Goal: Task Accomplishment & Management: Use online tool/utility

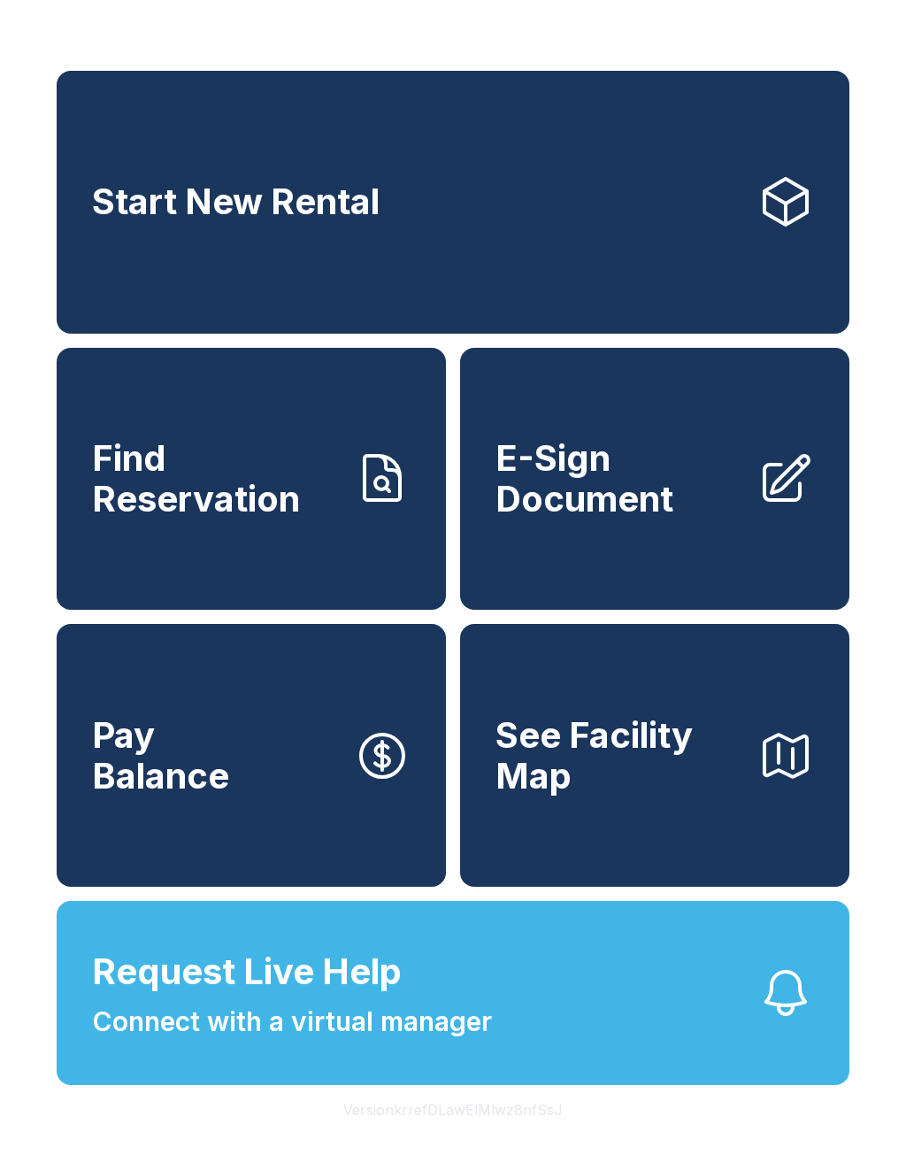
click at [687, 491] on span "E-Sign Document" at bounding box center [620, 478] width 248 height 81
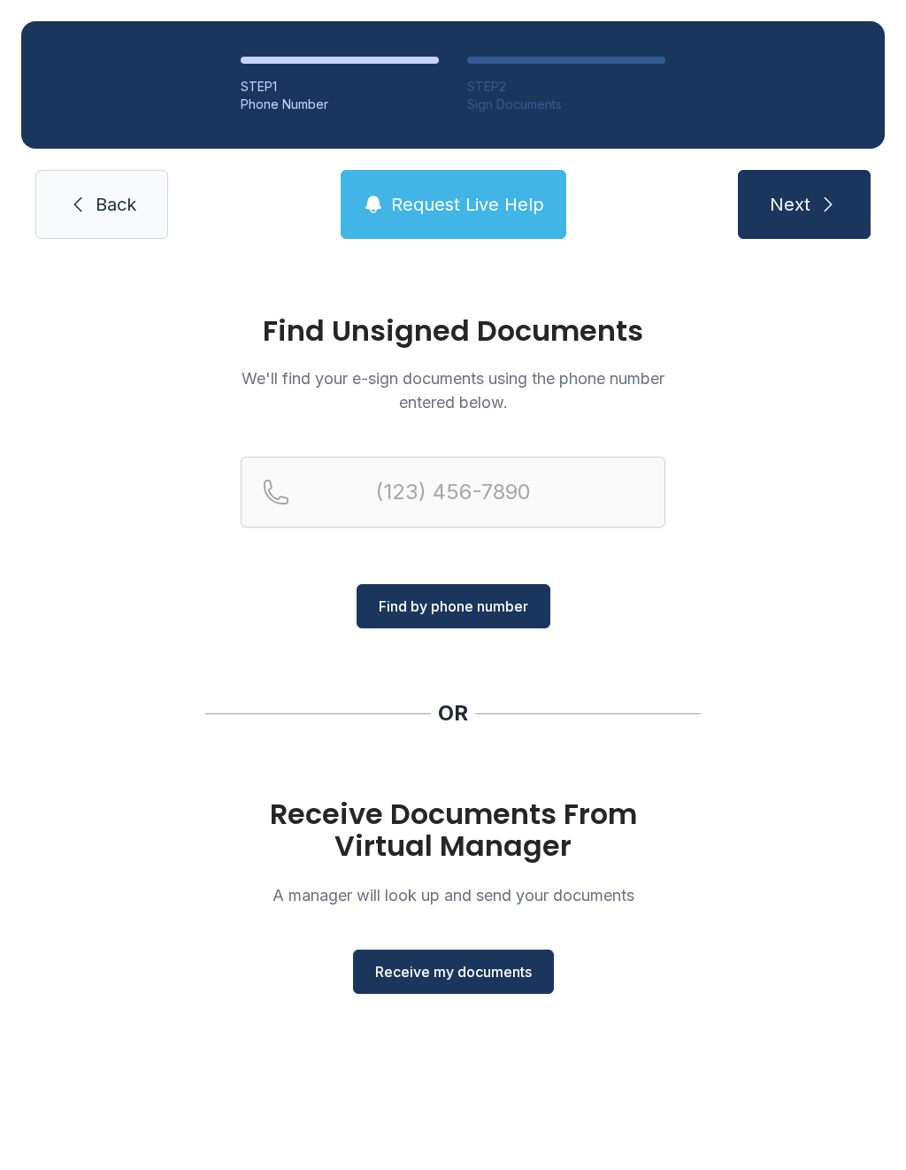
click at [474, 979] on span "Receive my documents" at bounding box center [453, 971] width 157 height 21
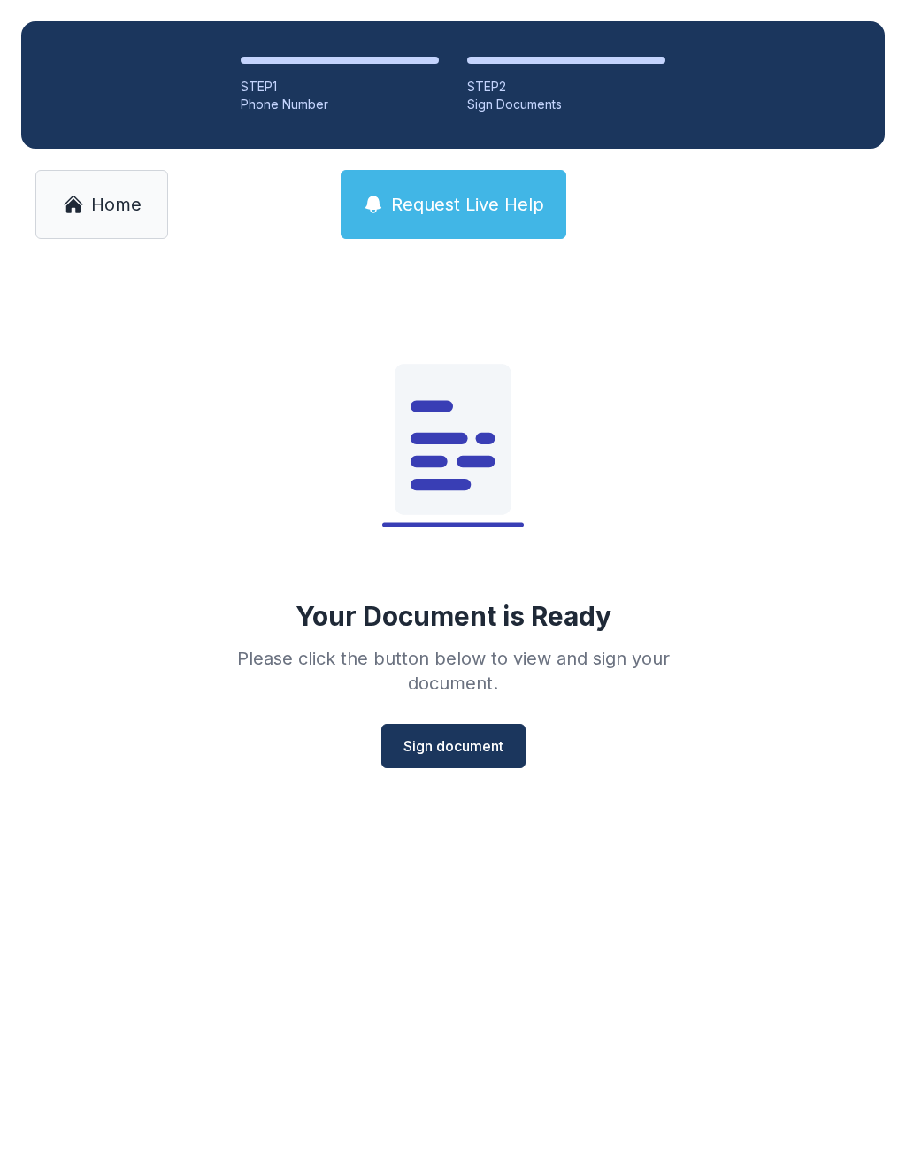
click at [466, 749] on span "Sign document" at bounding box center [454, 745] width 100 height 21
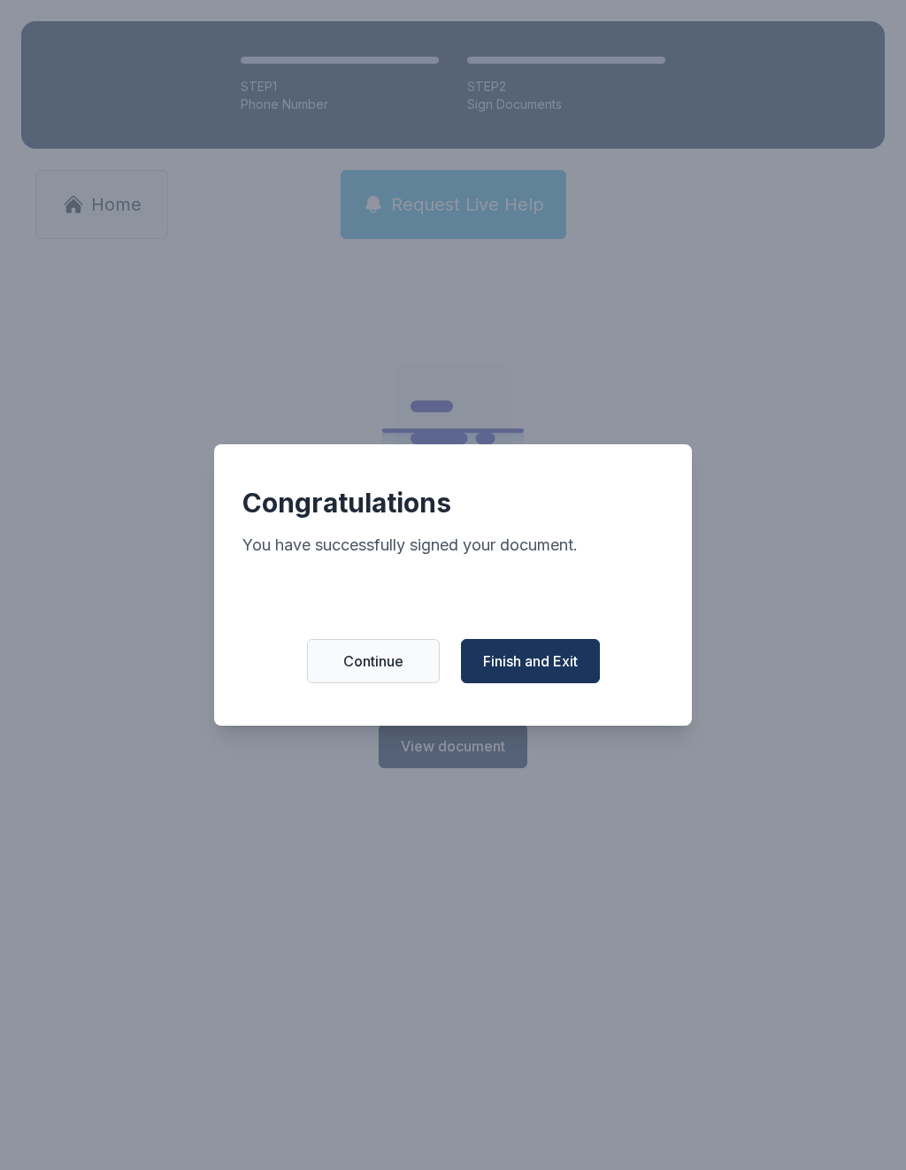
click at [560, 661] on span "Finish and Exit" at bounding box center [530, 660] width 95 height 21
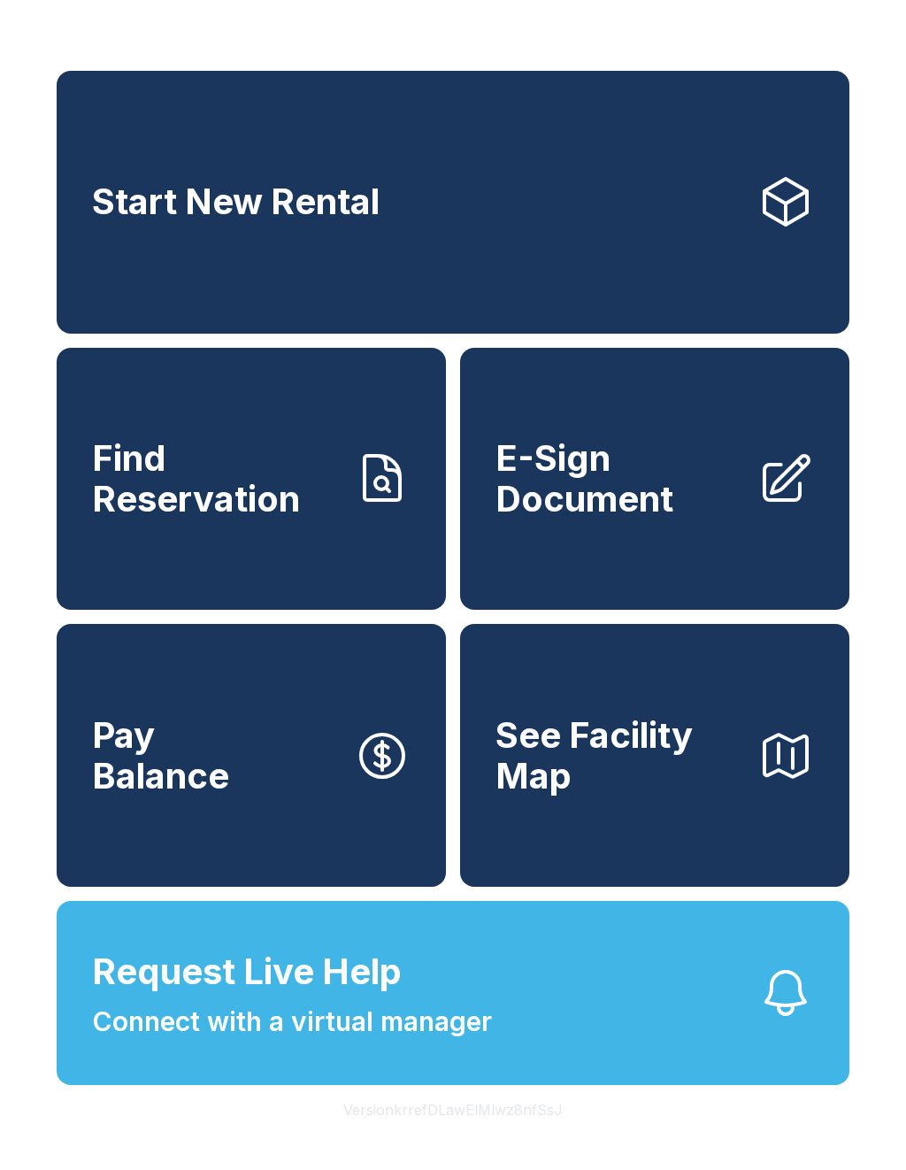
click at [435, 1042] on span "Connect with a virtual manager" at bounding box center [292, 1022] width 400 height 40
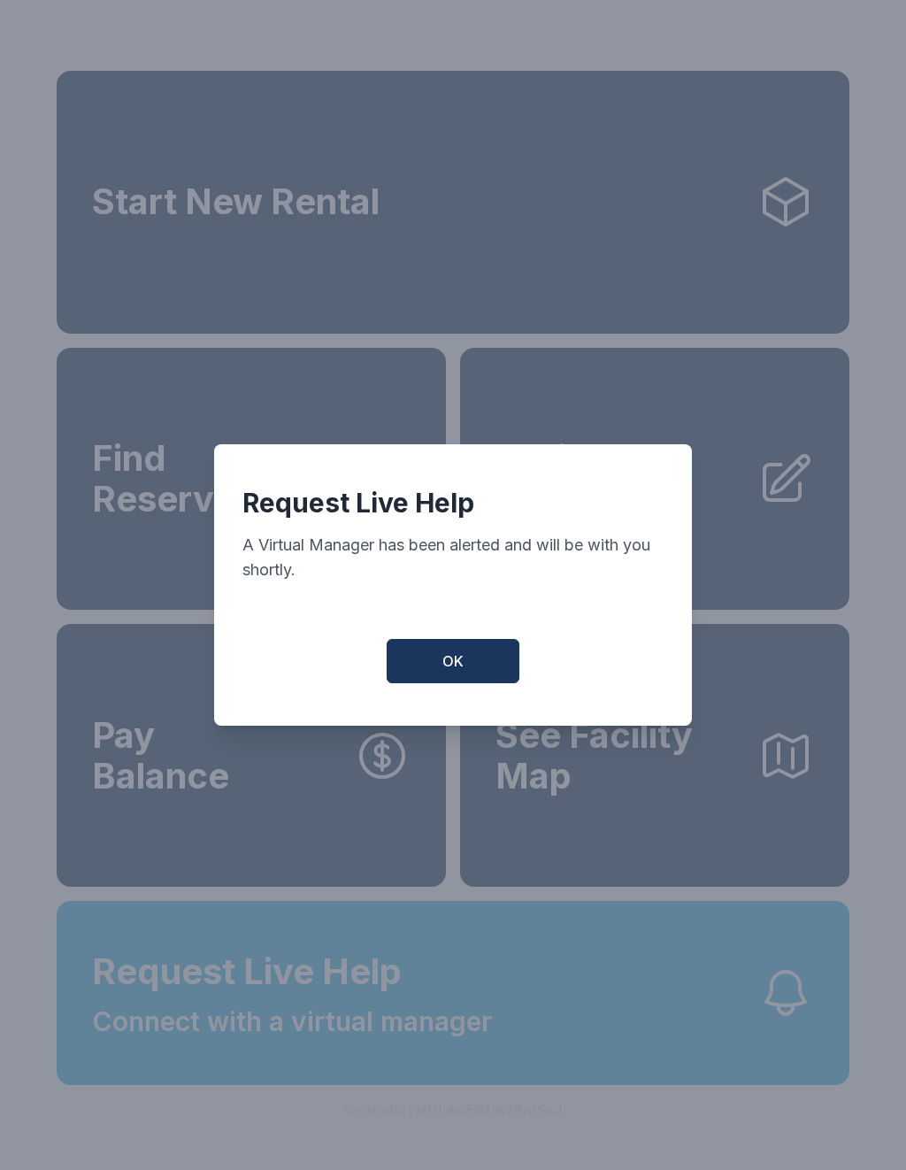
click at [468, 668] on button "OK" at bounding box center [453, 661] width 133 height 44
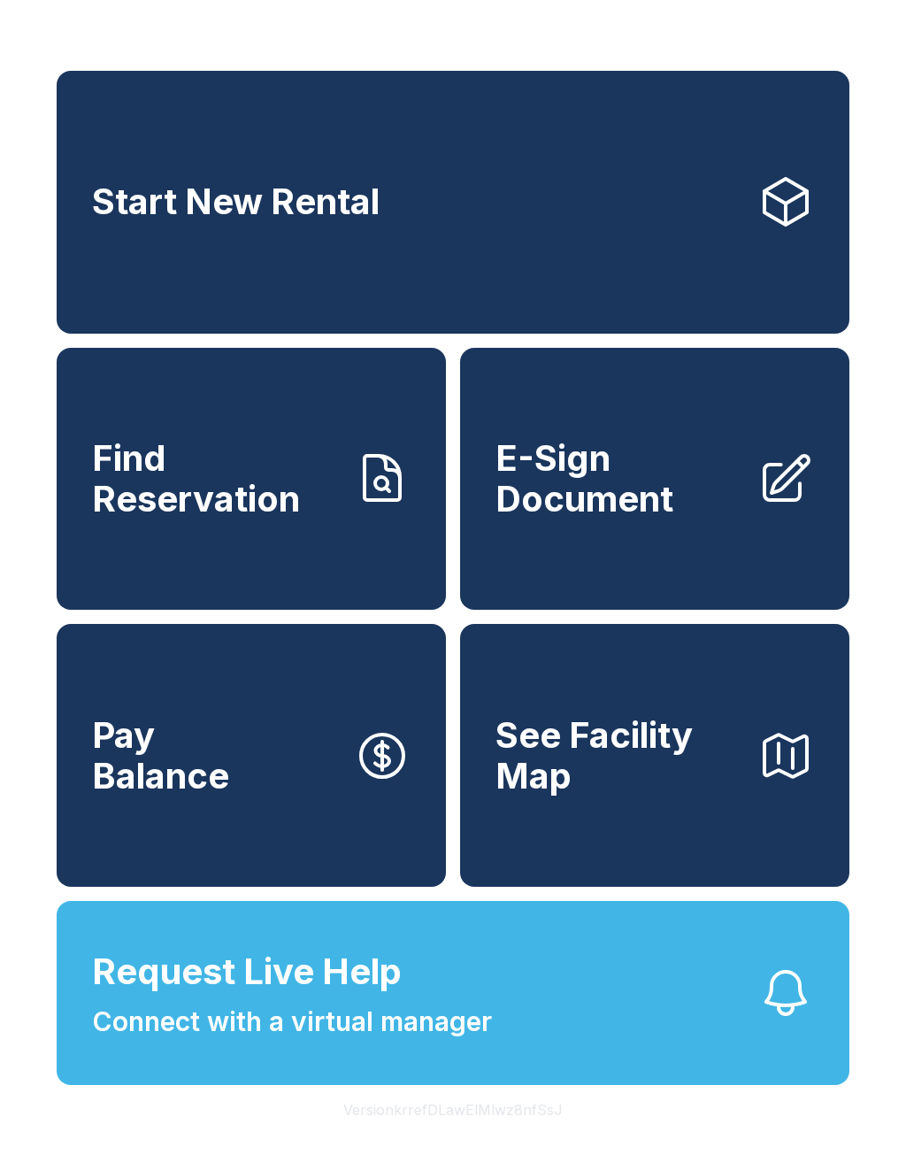
click at [447, 1042] on span "Connect with a virtual manager" at bounding box center [292, 1022] width 400 height 40
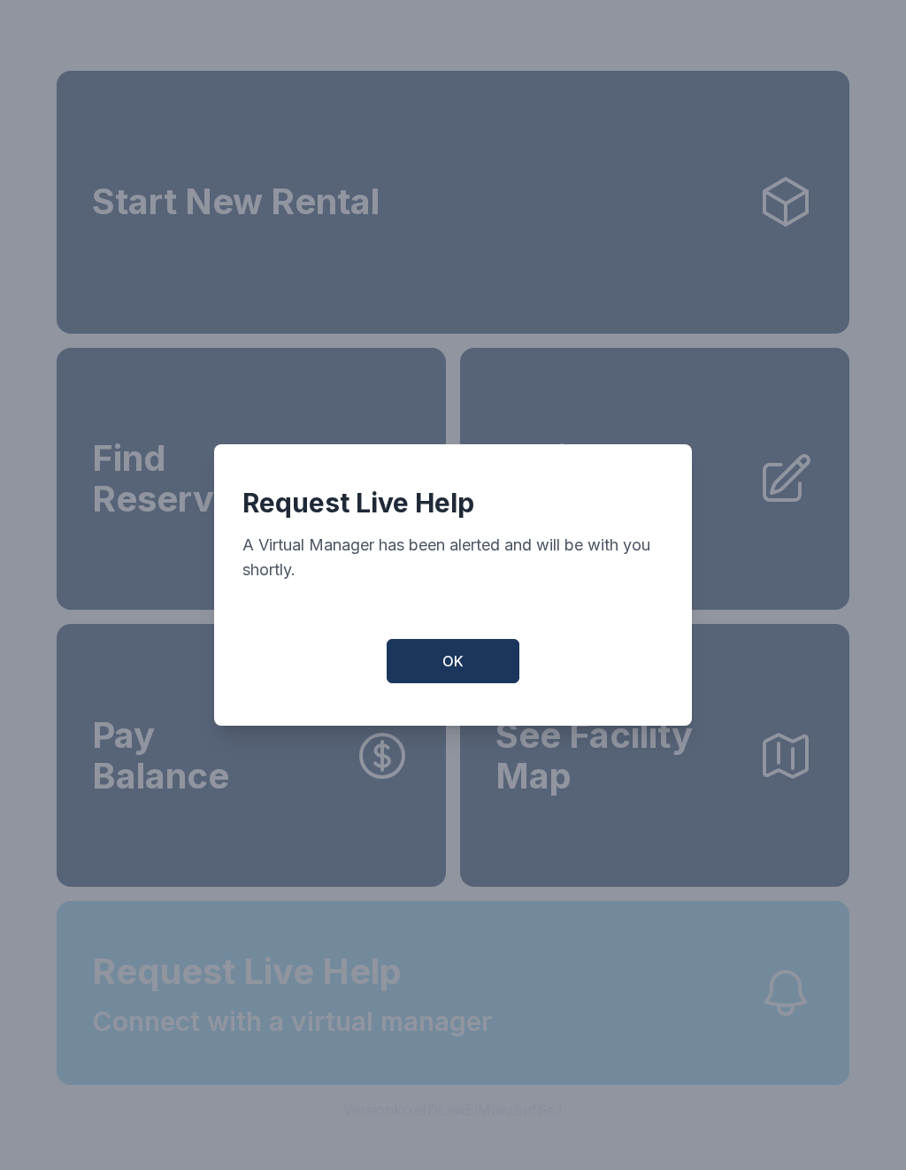
click at [454, 683] on button "OK" at bounding box center [453, 661] width 133 height 44
